Goal: Navigation & Orientation: Find specific page/section

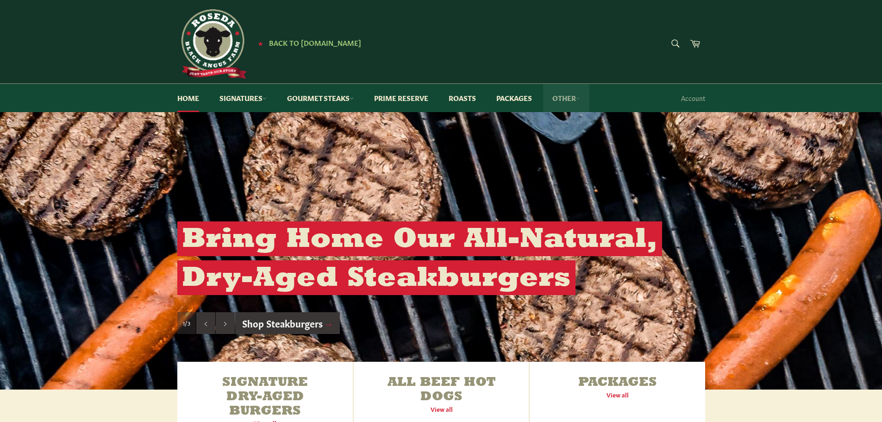
click at [571, 97] on link "Other" at bounding box center [566, 98] width 46 height 28
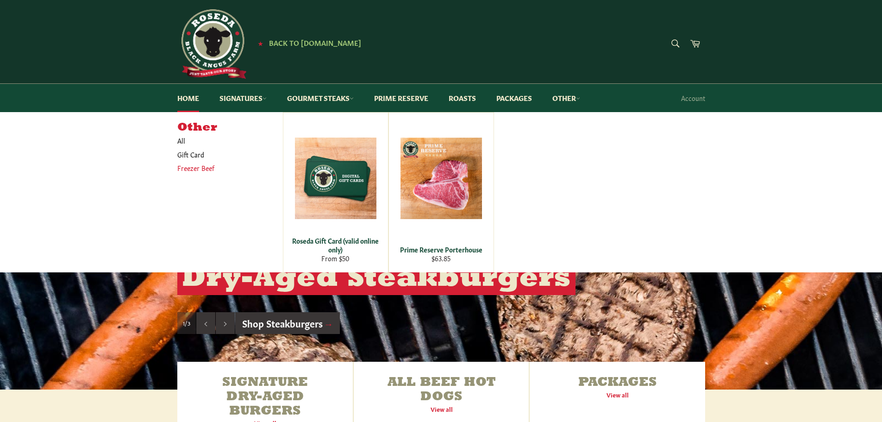
click at [209, 164] on link "Freezer Beef" at bounding box center [223, 167] width 101 height 13
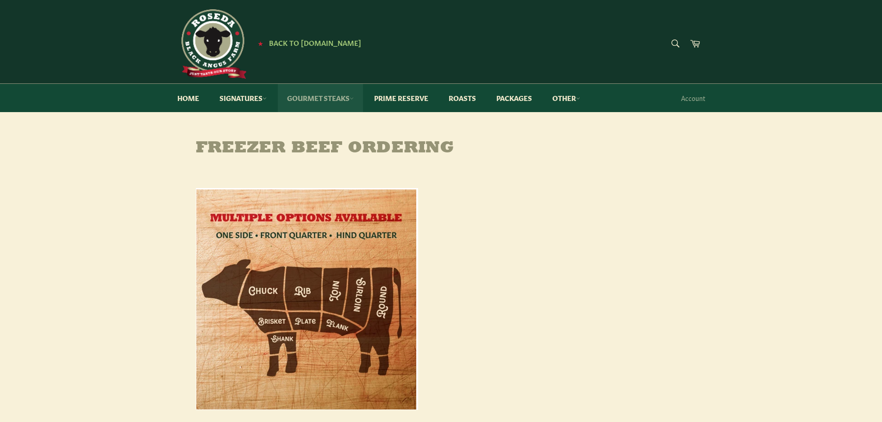
click at [351, 99] on link "Gourmet Steaks" at bounding box center [320, 98] width 85 height 28
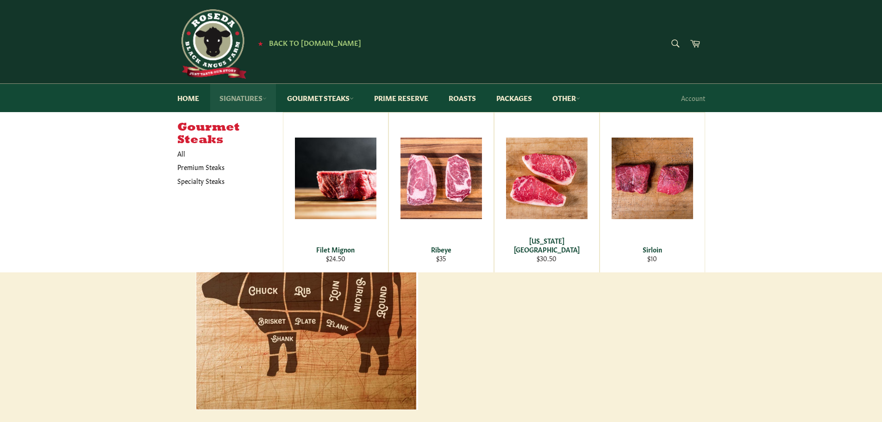
click at [257, 101] on link "Signatures" at bounding box center [243, 98] width 66 height 28
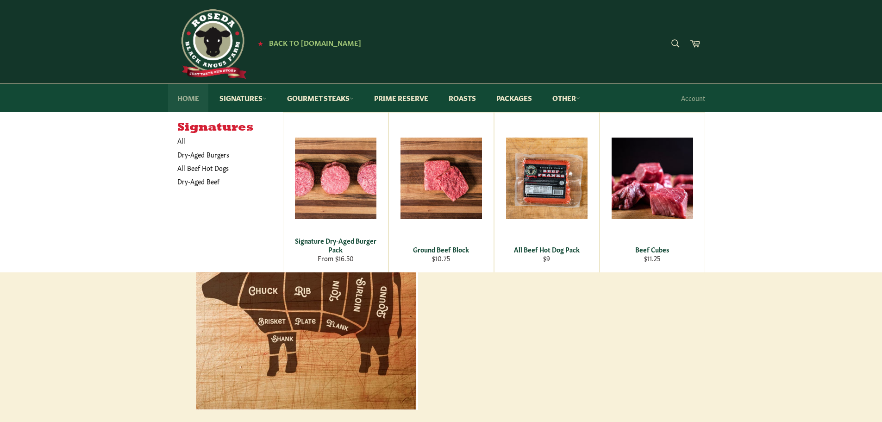
click at [195, 104] on link "Home" at bounding box center [188, 98] width 40 height 28
